Goal: Information Seeking & Learning: Check status

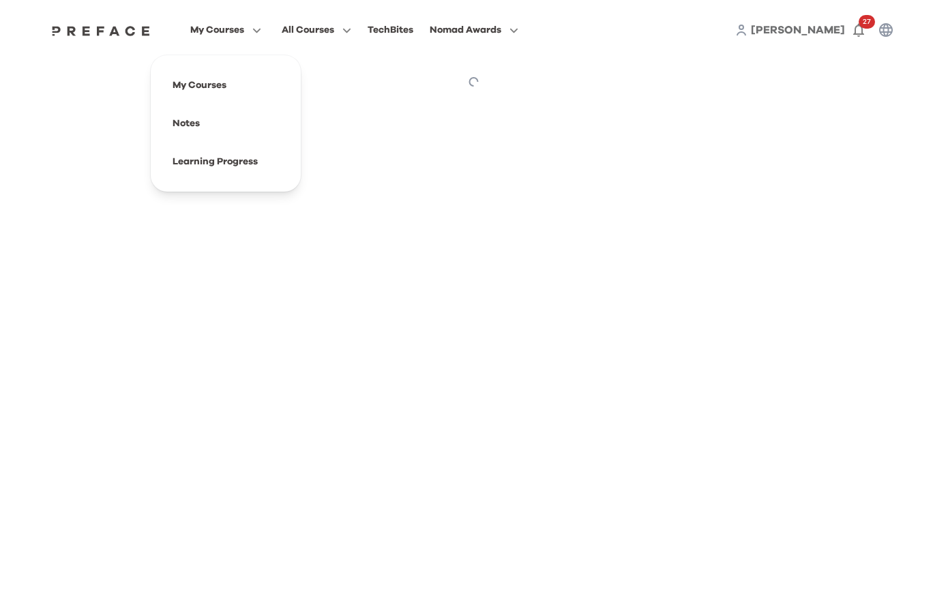
click at [254, 31] on icon "button" at bounding box center [254, 30] width 14 height 10
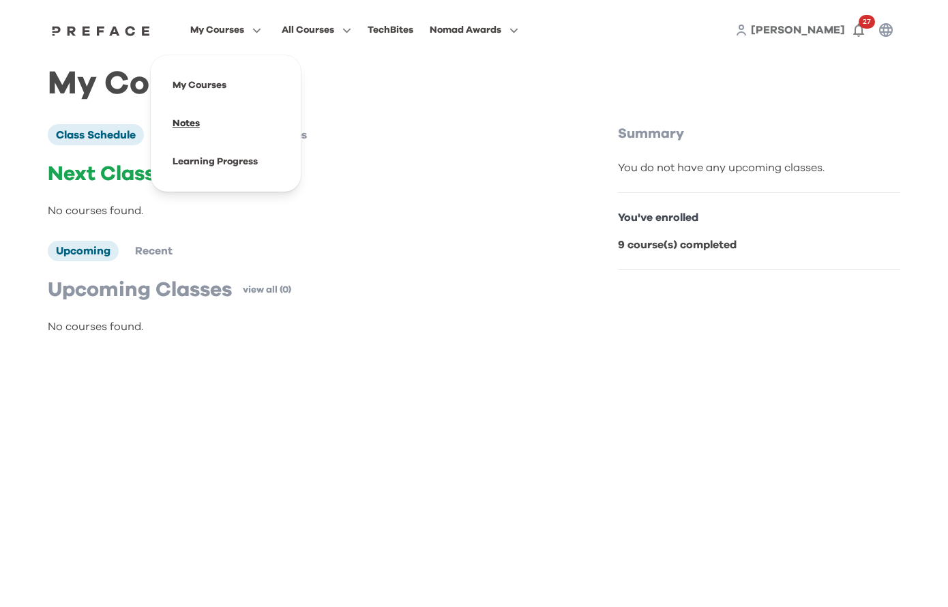
click at [198, 125] on span at bounding box center [226, 123] width 128 height 38
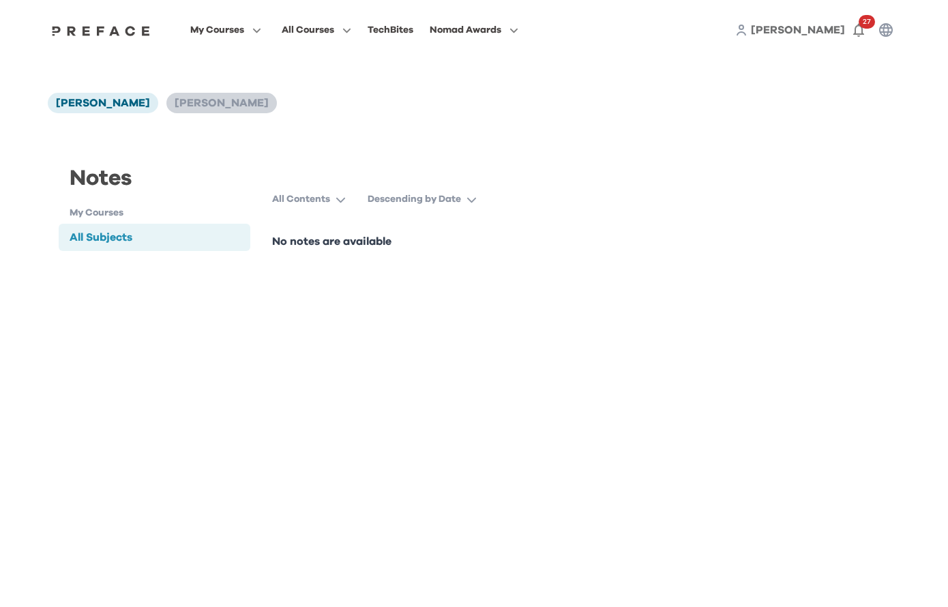
click at [175, 107] on span "Alexandra Ung" at bounding box center [222, 102] width 94 height 11
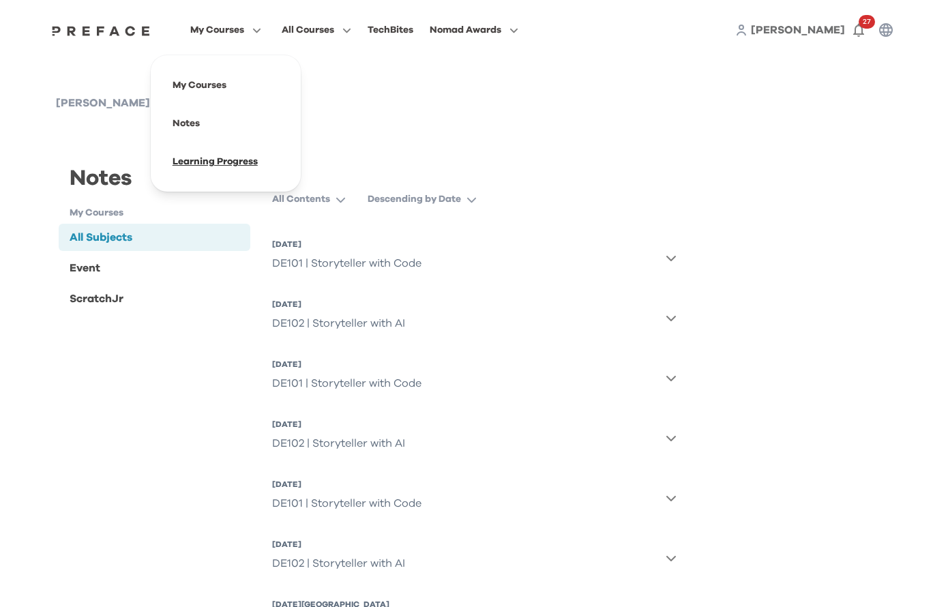
click at [222, 160] on span at bounding box center [226, 161] width 128 height 38
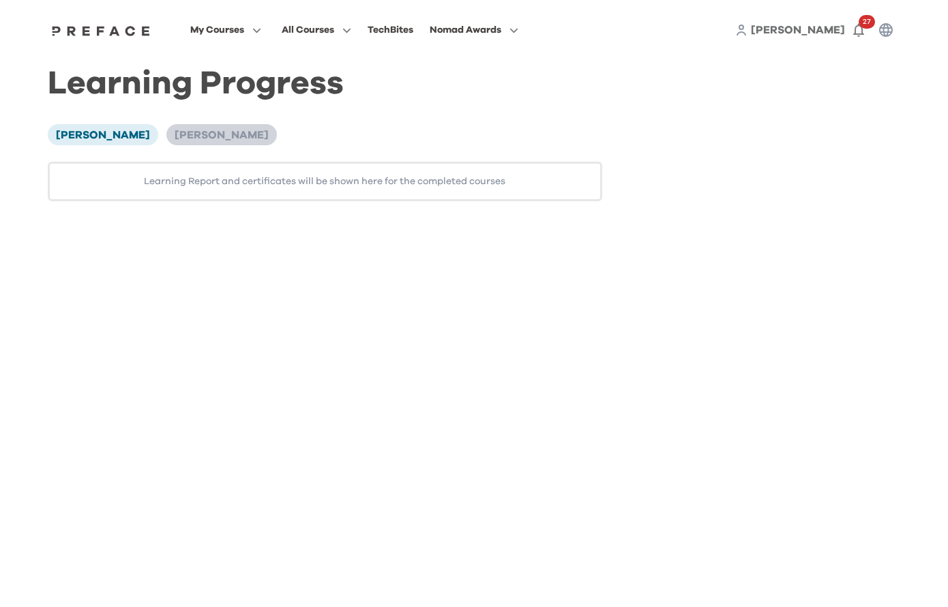
click at [189, 143] on li "Alexandra Ung" at bounding box center [221, 134] width 110 height 20
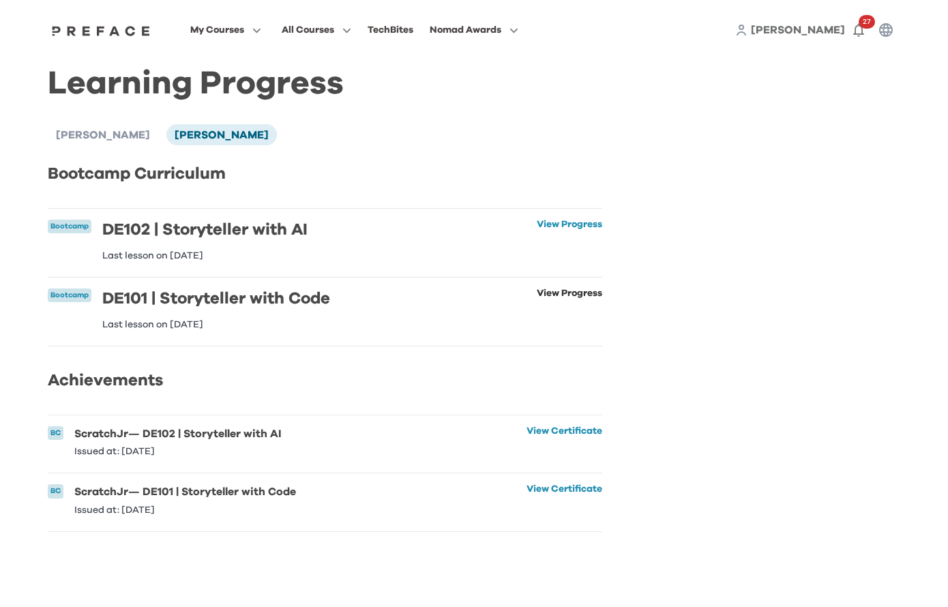
click at [577, 289] on link "View Progress" at bounding box center [568, 308] width 65 height 41
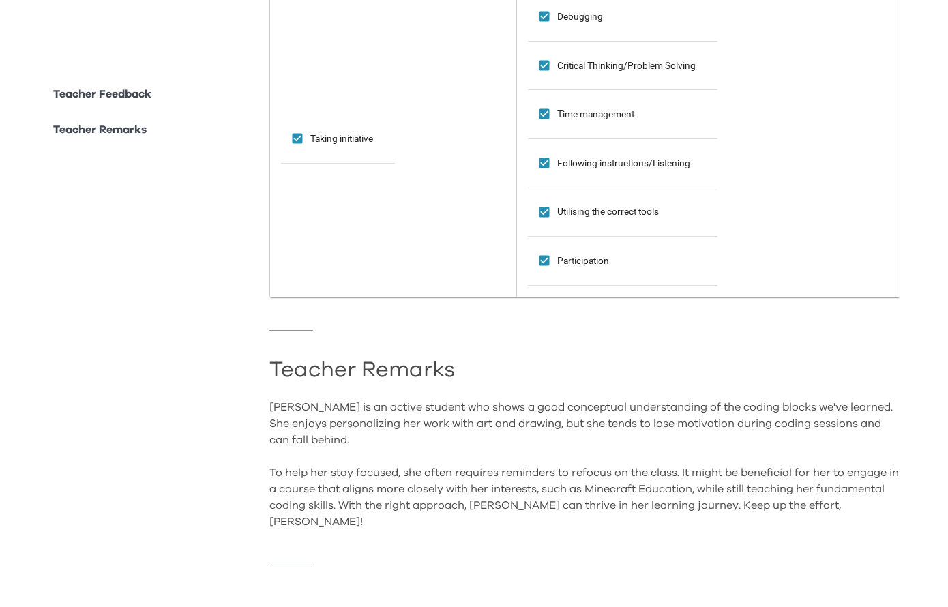
scroll to position [1201, 0]
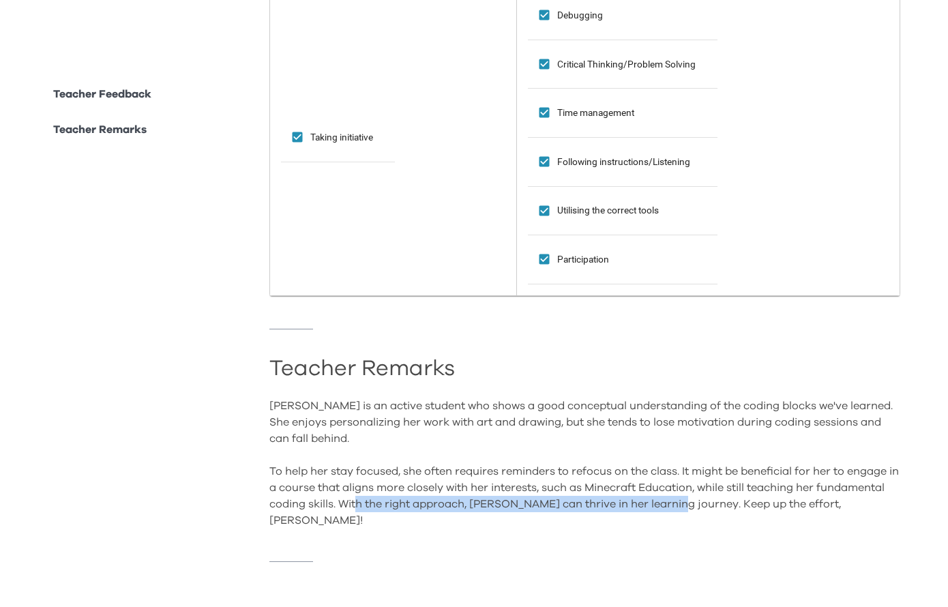
drag, startPoint x: 429, startPoint y: 500, endPoint x: 746, endPoint y: 506, distance: 316.4
click at [746, 506] on div "Alexandra is an active student who shows a good conceptual understanding of the…" at bounding box center [584, 462] width 631 height 131
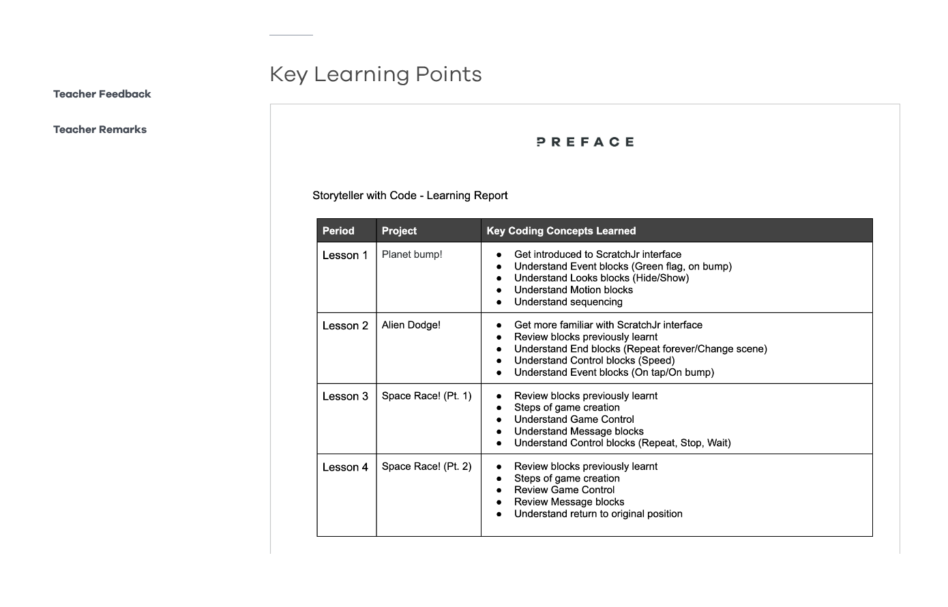
scroll to position [0, 0]
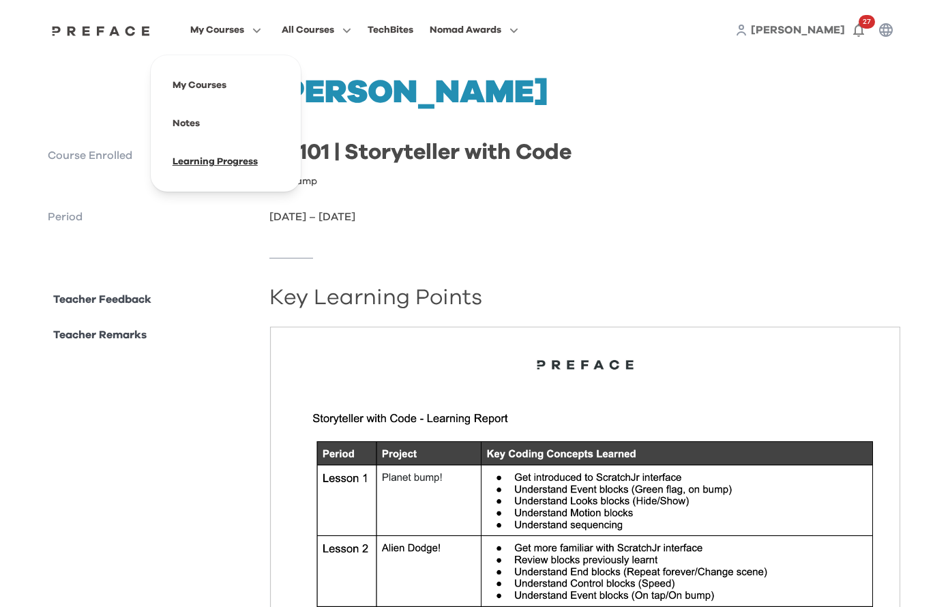
click at [222, 159] on span at bounding box center [226, 161] width 128 height 38
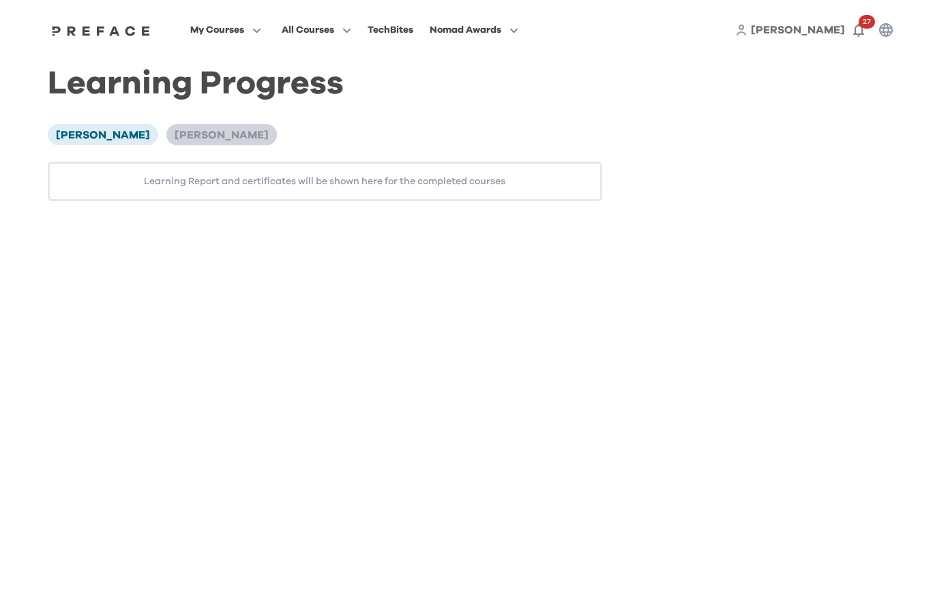
click at [204, 131] on span "Alexandra Ung" at bounding box center [222, 135] width 94 height 11
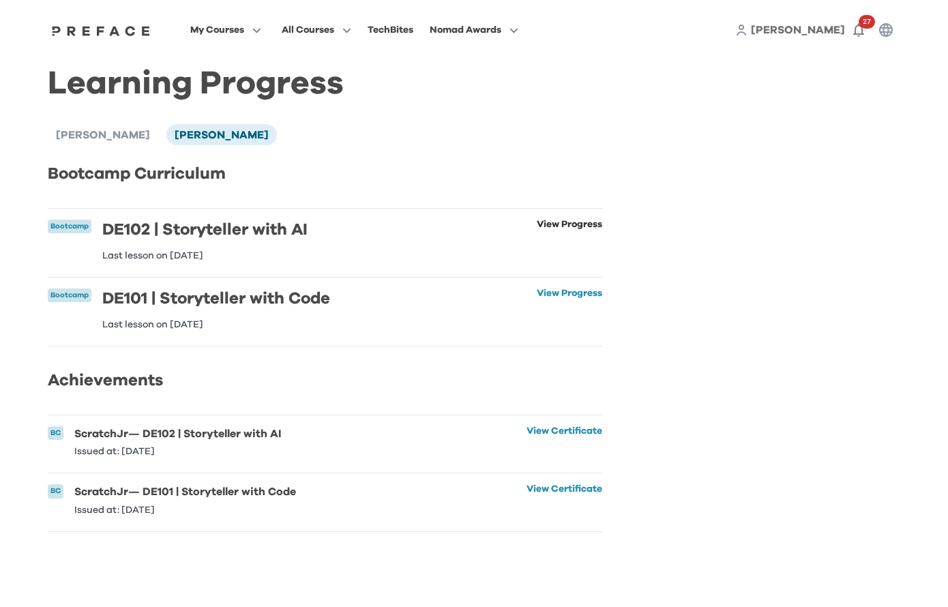
click at [554, 230] on link "View Progress" at bounding box center [568, 239] width 65 height 41
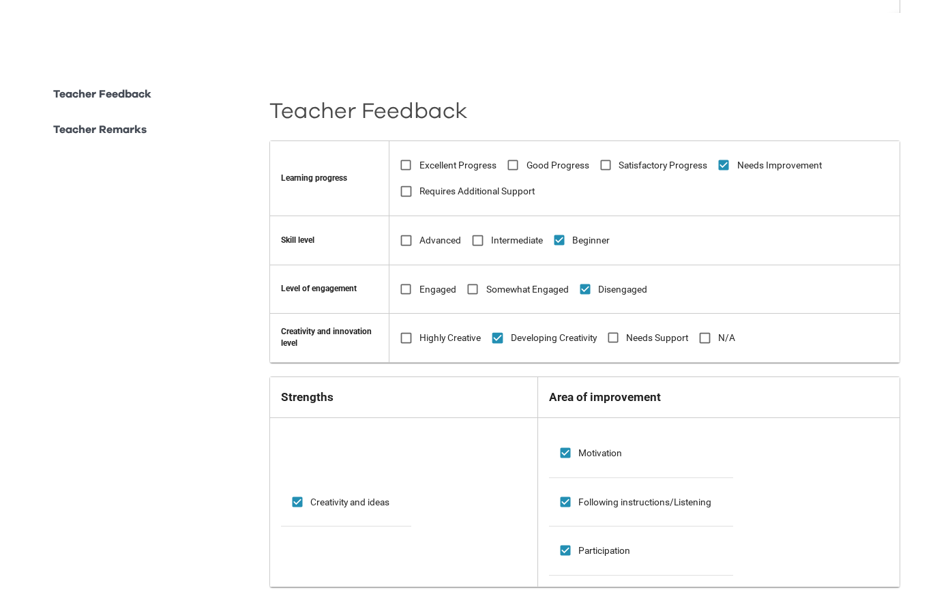
scroll to position [802, 0]
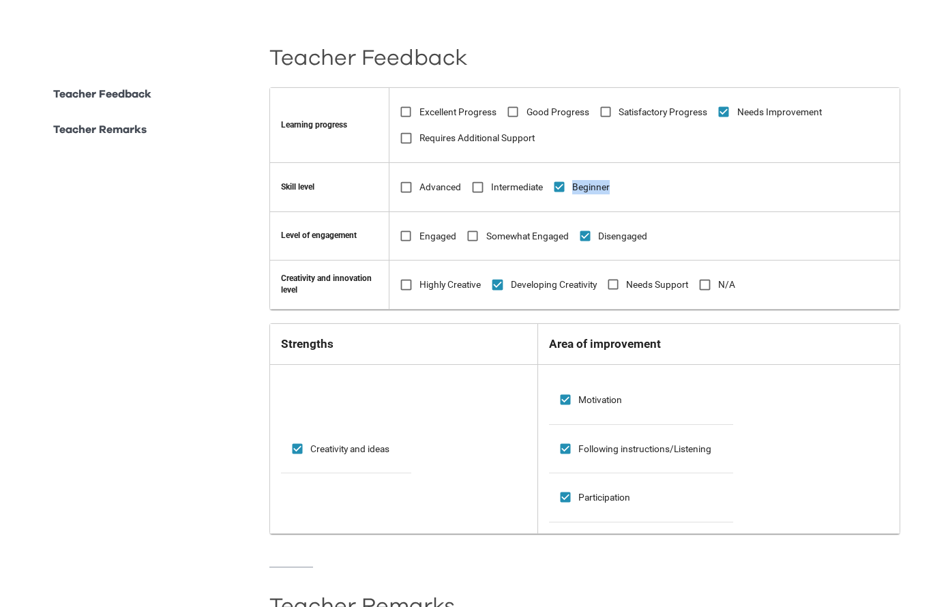
drag, startPoint x: 634, startPoint y: 202, endPoint x: 585, endPoint y: 195, distance: 49.6
click at [585, 195] on td "Advanced Intermediate Beginner" at bounding box center [644, 186] width 511 height 49
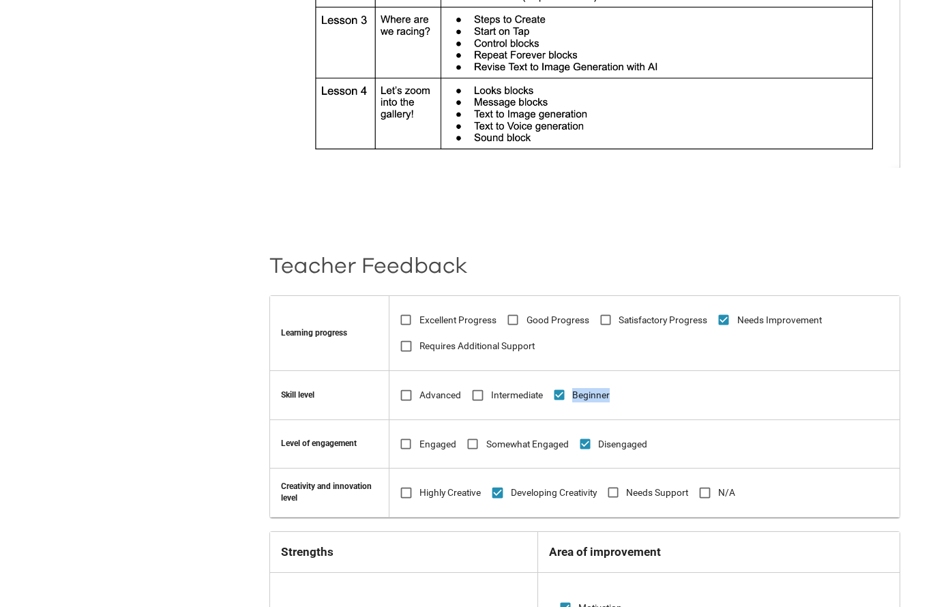
scroll to position [0, 0]
